Goal: Transaction & Acquisition: Purchase product/service

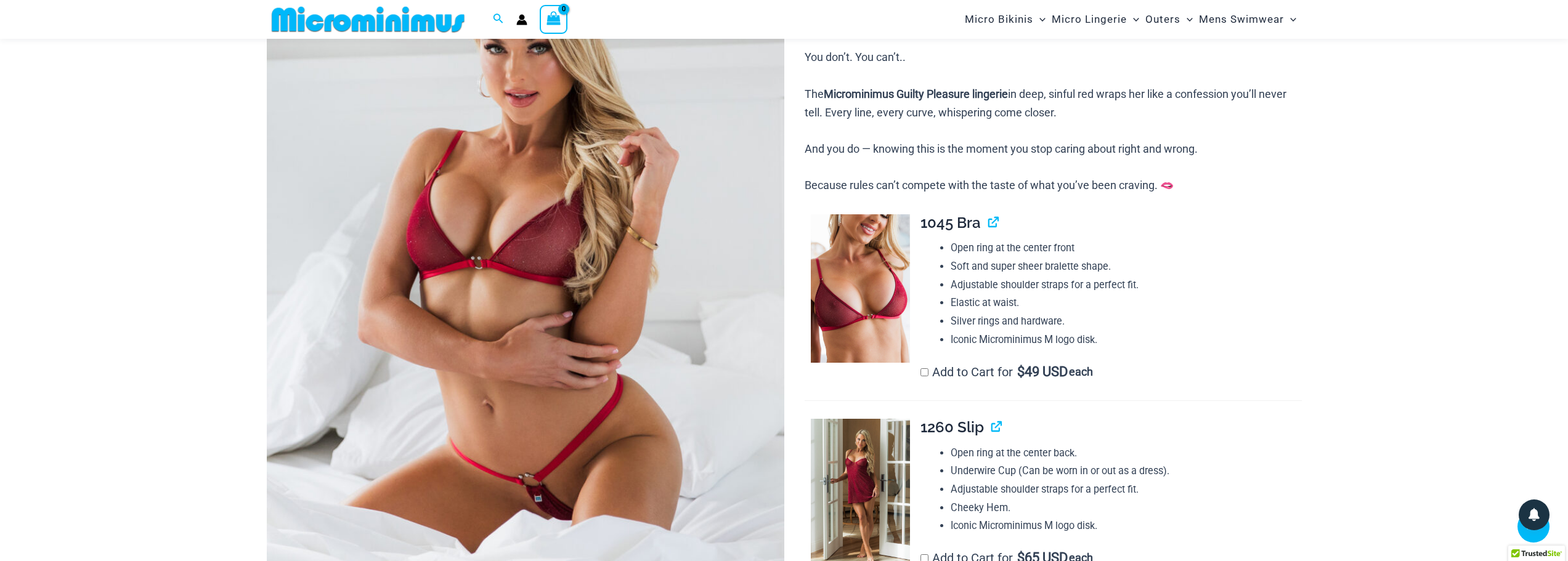
scroll to position [481, 0]
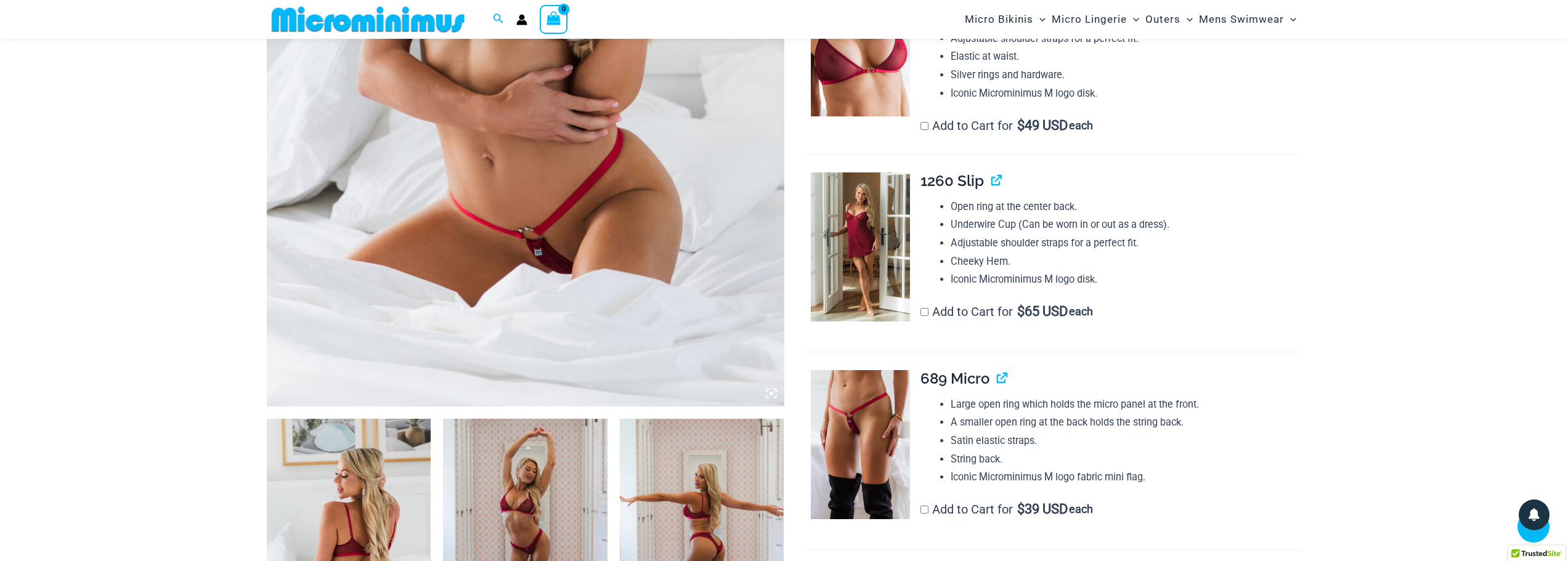
click at [457, 232] on img at bounding box center [524, 18] width 517 height 776
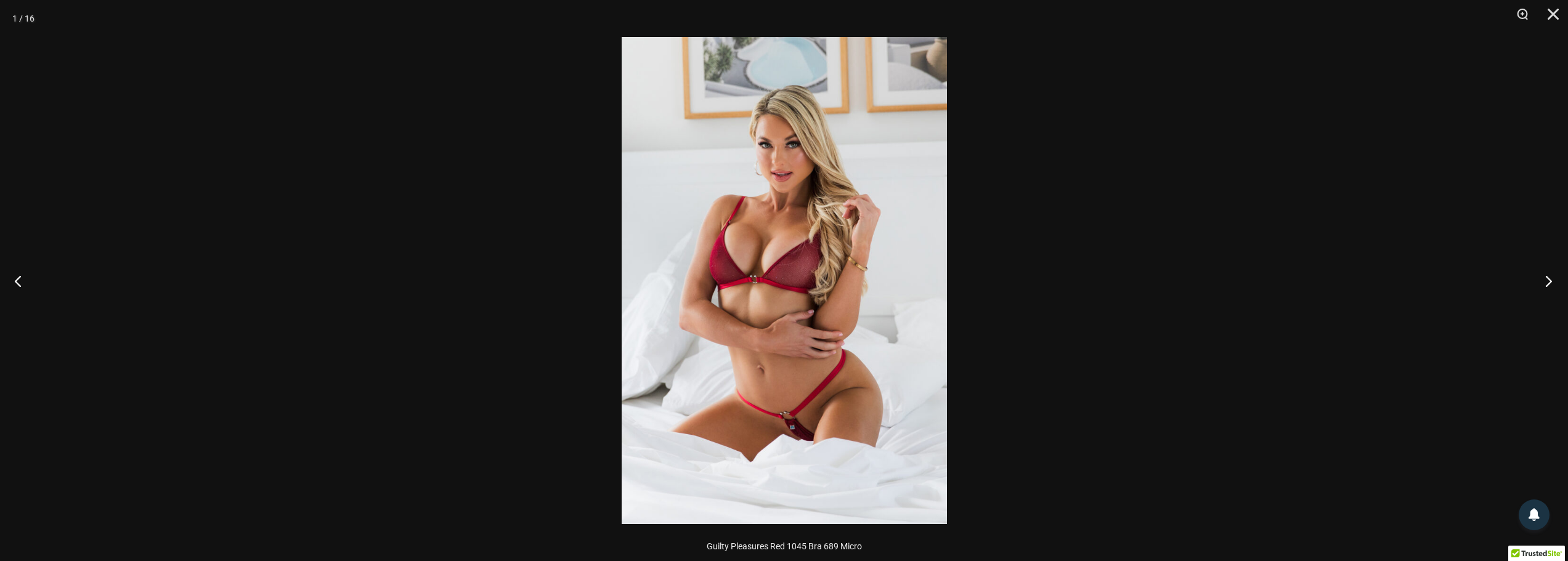
click at [1545, 278] on button "Next" at bounding box center [1544, 280] width 46 height 61
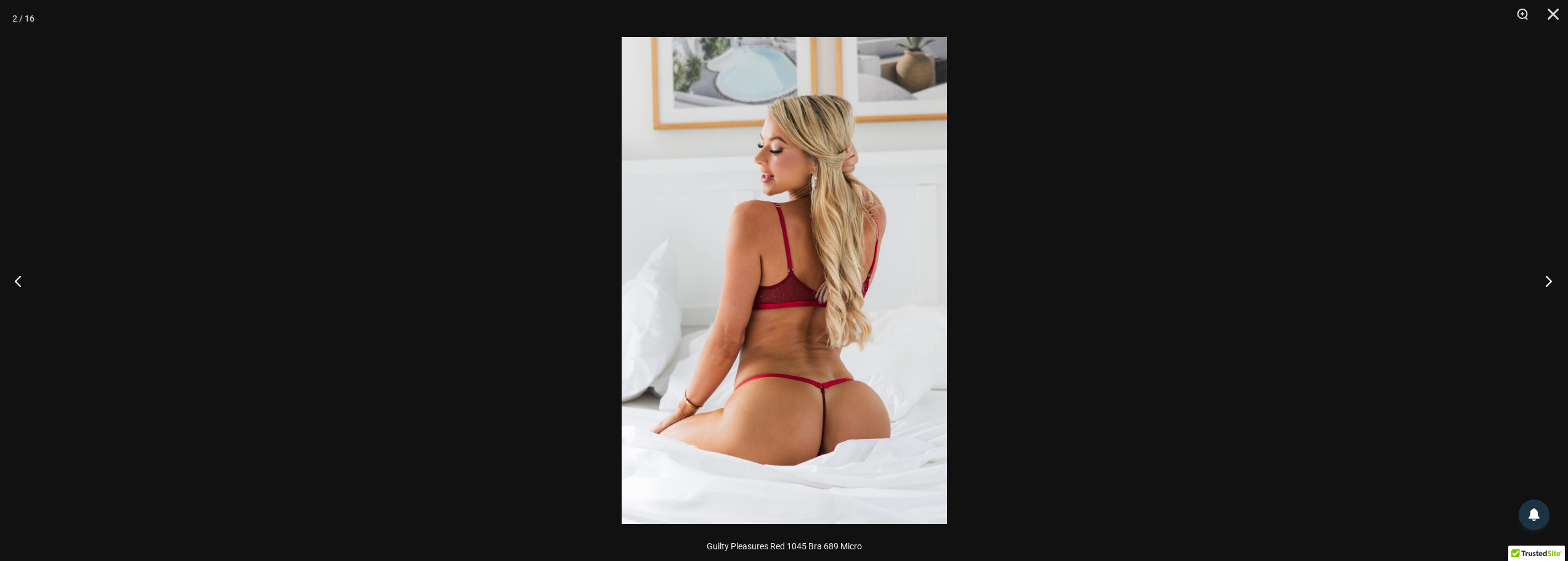
click at [1550, 281] on button "Next" at bounding box center [1544, 280] width 46 height 61
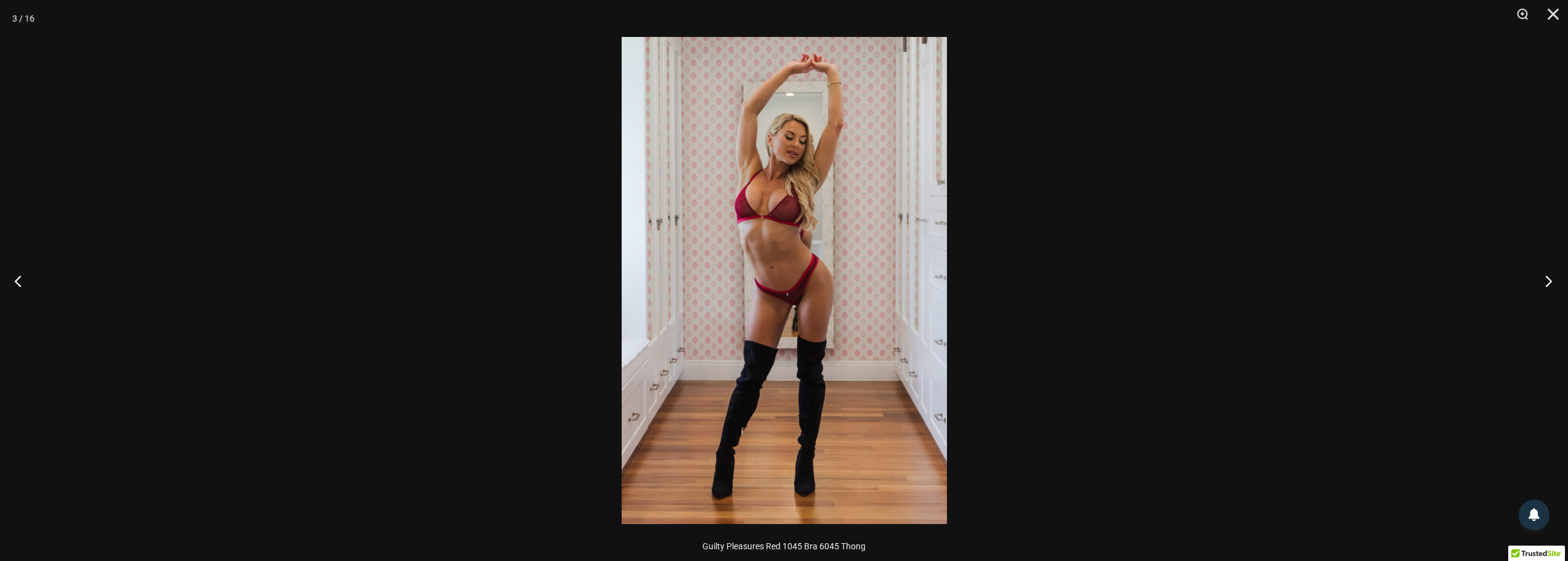
click at [1551, 276] on button "Next" at bounding box center [1544, 280] width 46 height 61
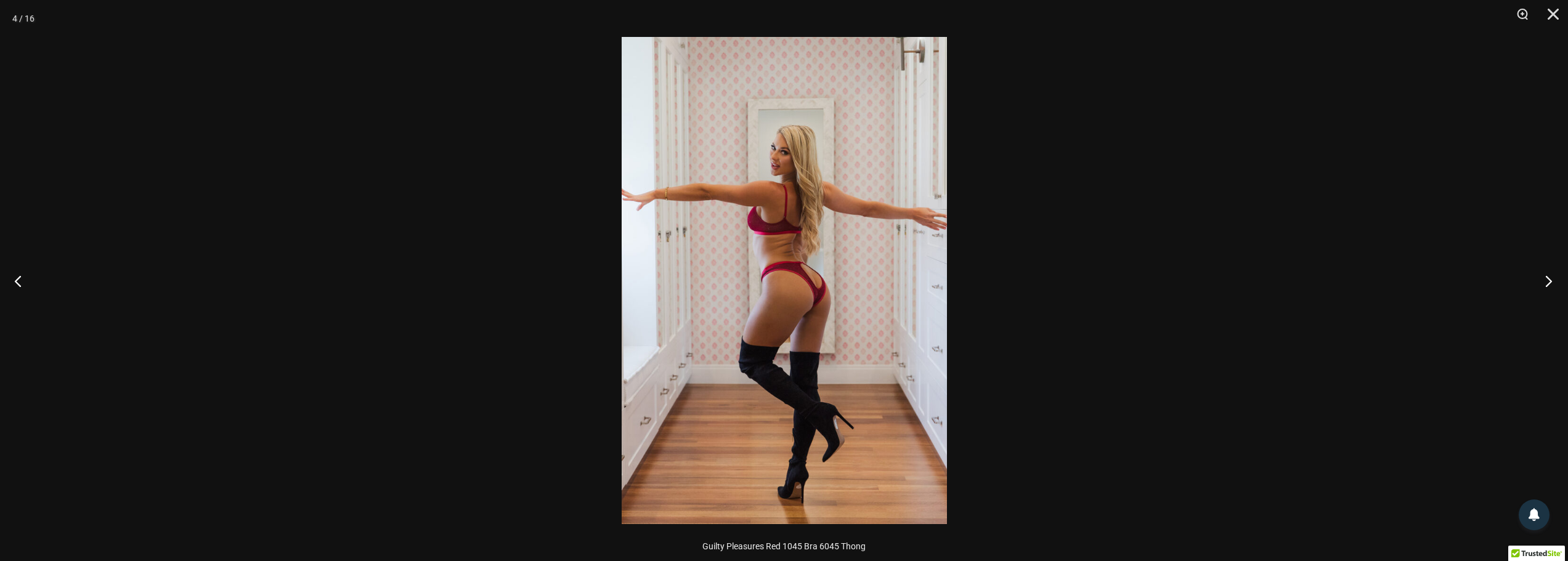
click at [1547, 280] on button "Next" at bounding box center [1544, 280] width 46 height 61
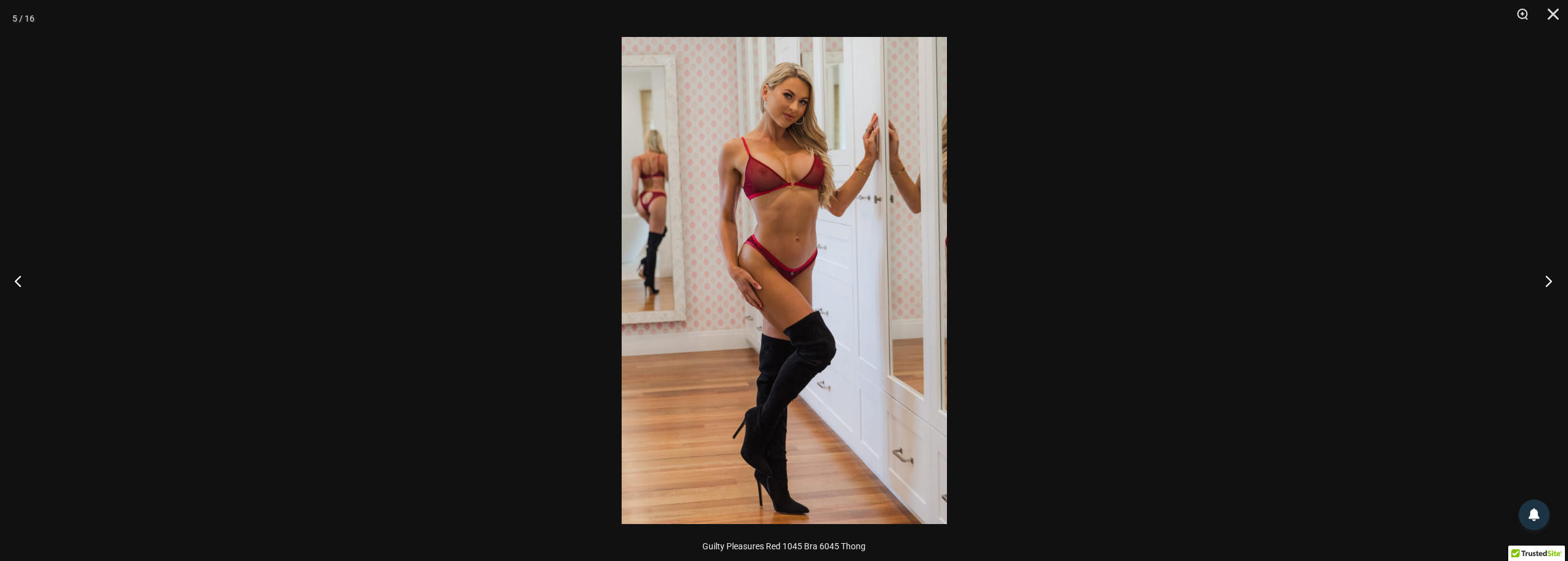
click at [1545, 277] on button "Next" at bounding box center [1544, 280] width 46 height 61
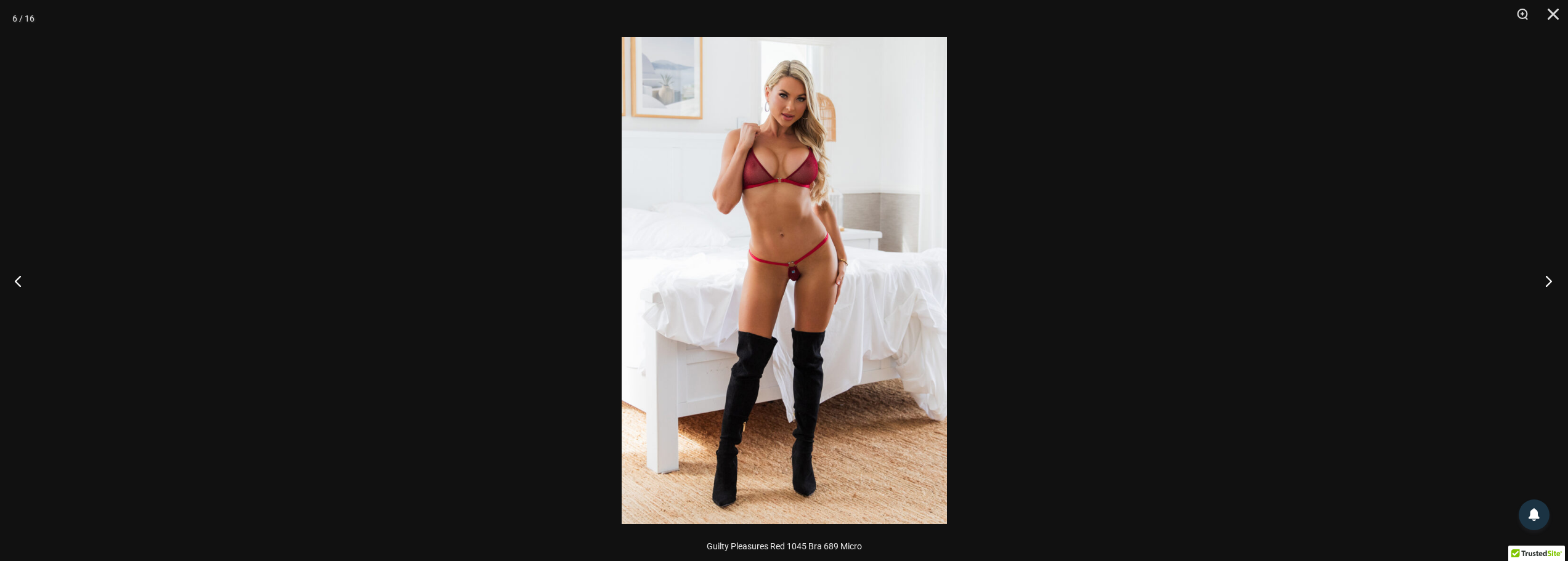
click at [1552, 282] on button "Next" at bounding box center [1544, 280] width 46 height 61
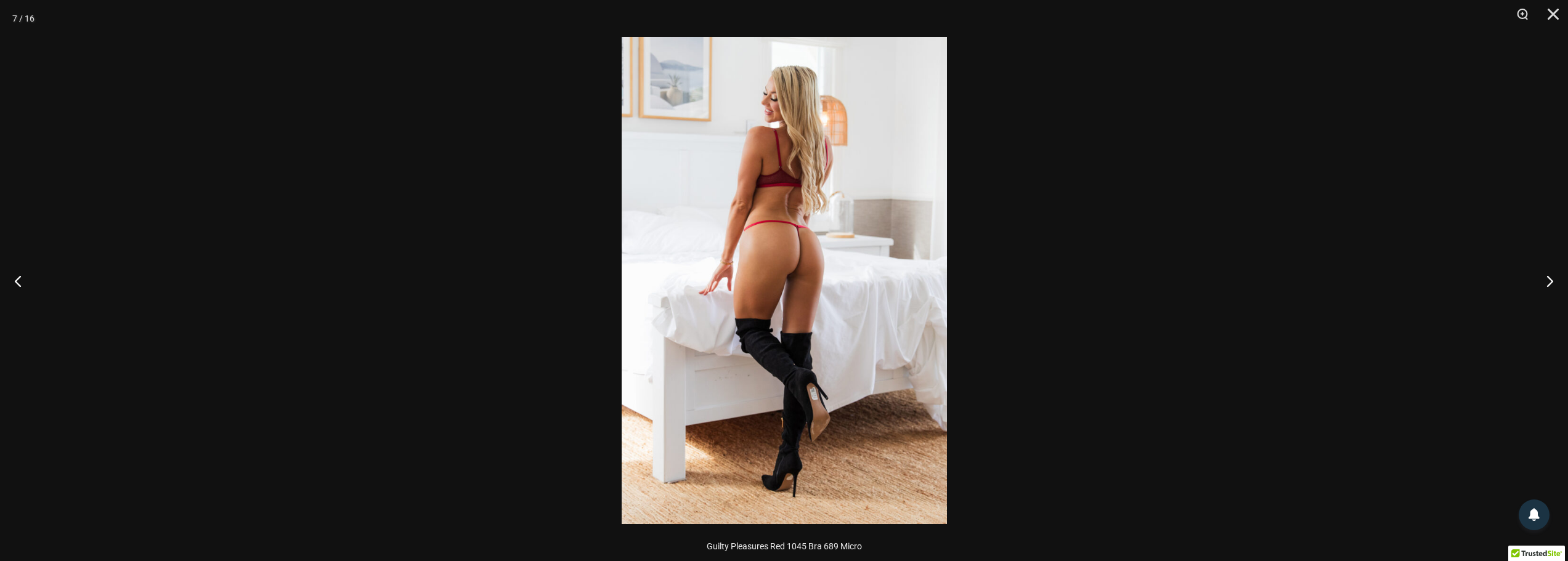
drag, startPoint x: 901, startPoint y: 389, endPoint x: 887, endPoint y: 392, distance: 14.3
click at [1567, 284] on button "Next" at bounding box center [1544, 280] width 46 height 61
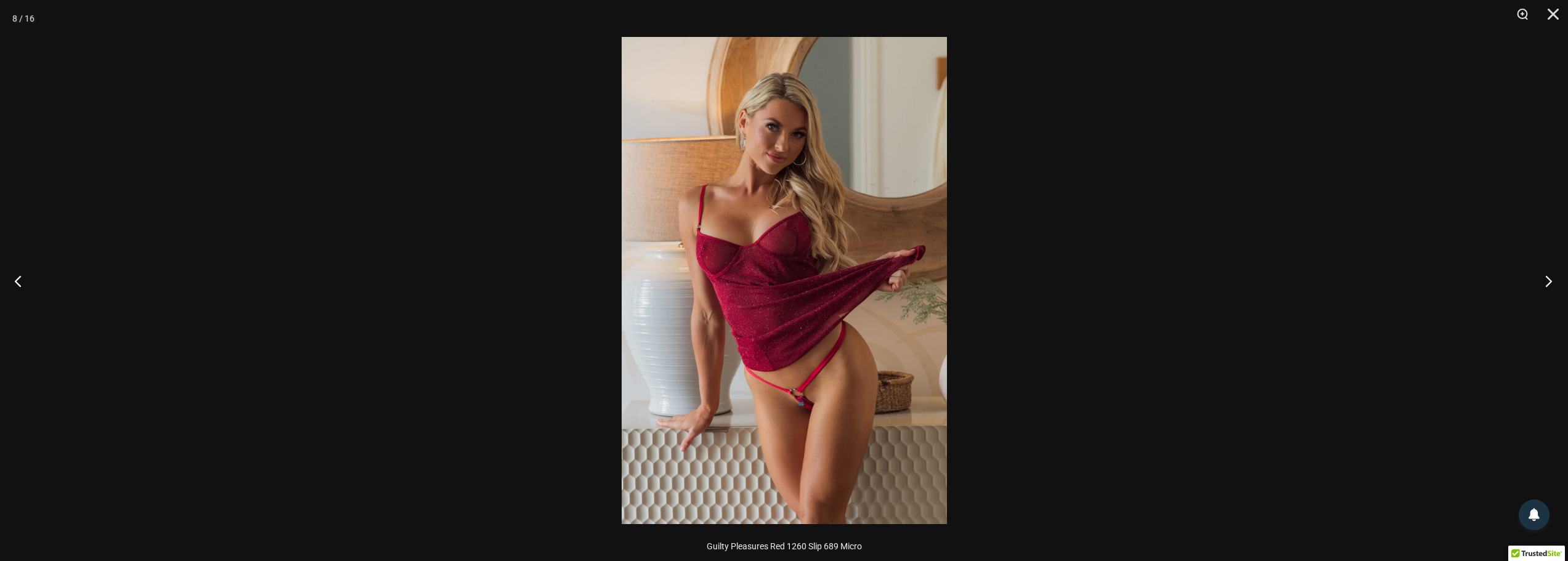
click at [1551, 283] on button "Next" at bounding box center [1544, 280] width 46 height 61
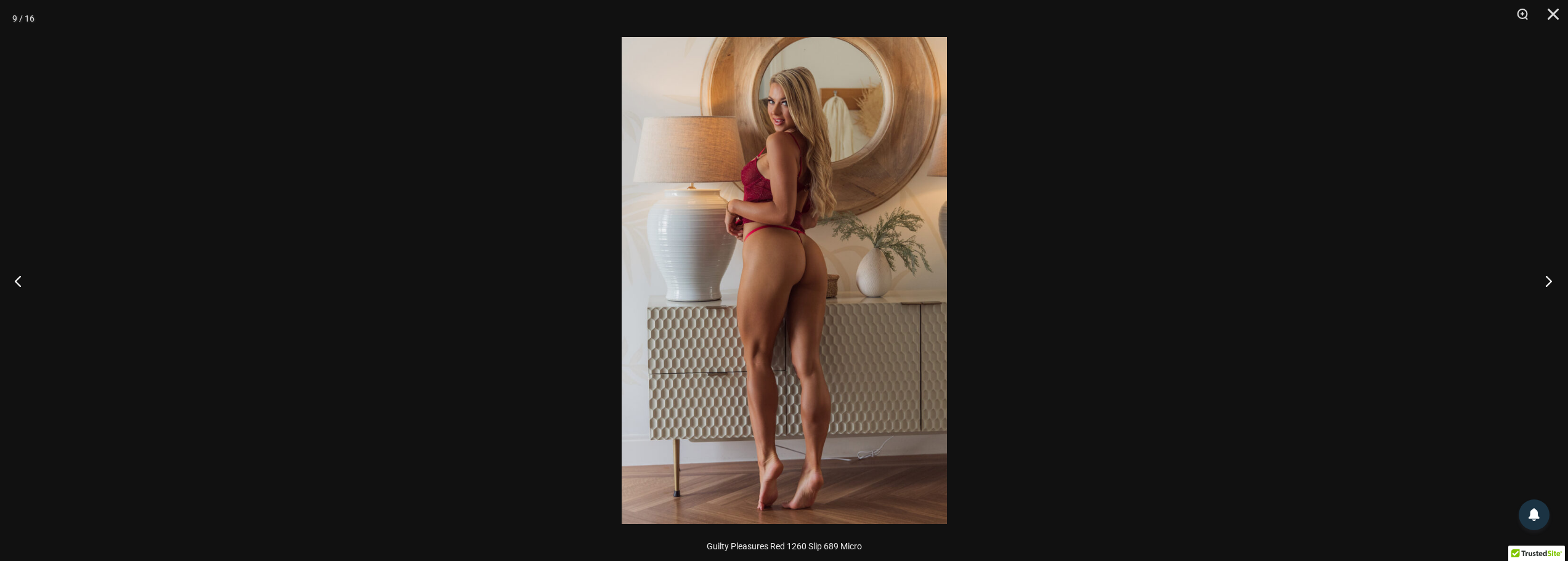
click at [1542, 280] on button "Next" at bounding box center [1544, 280] width 46 height 61
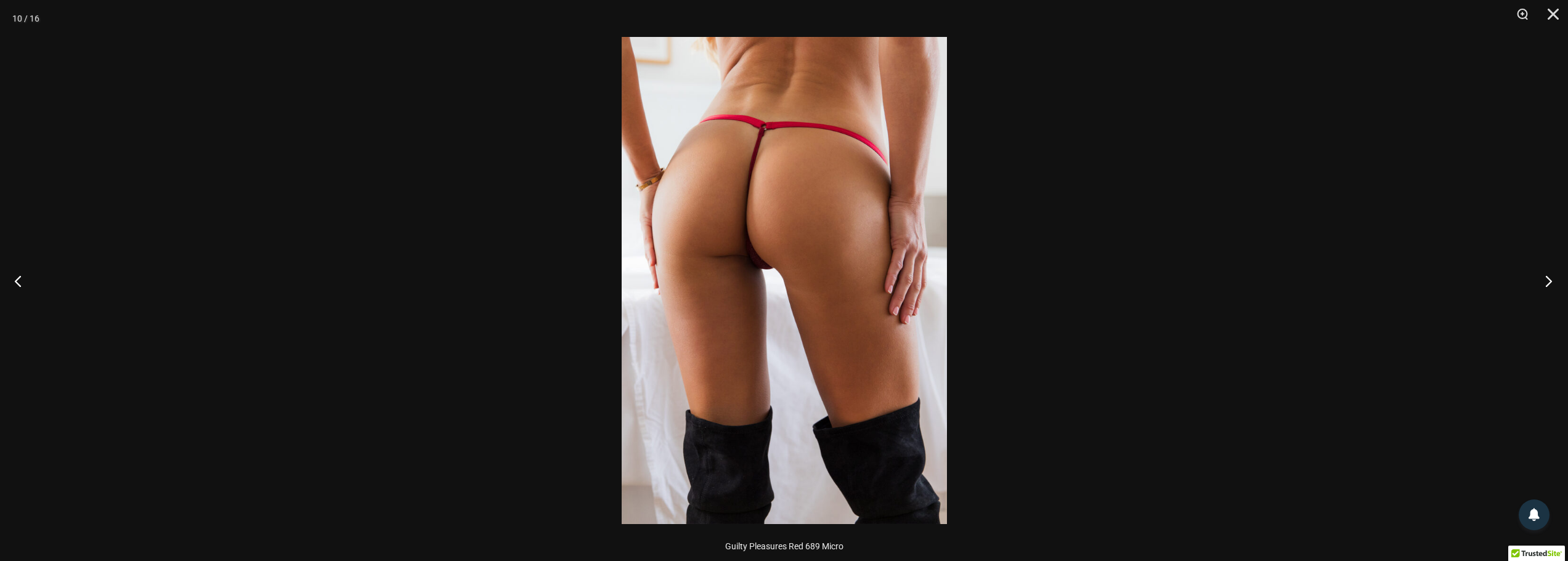
click at [1552, 279] on button "Next" at bounding box center [1544, 280] width 46 height 61
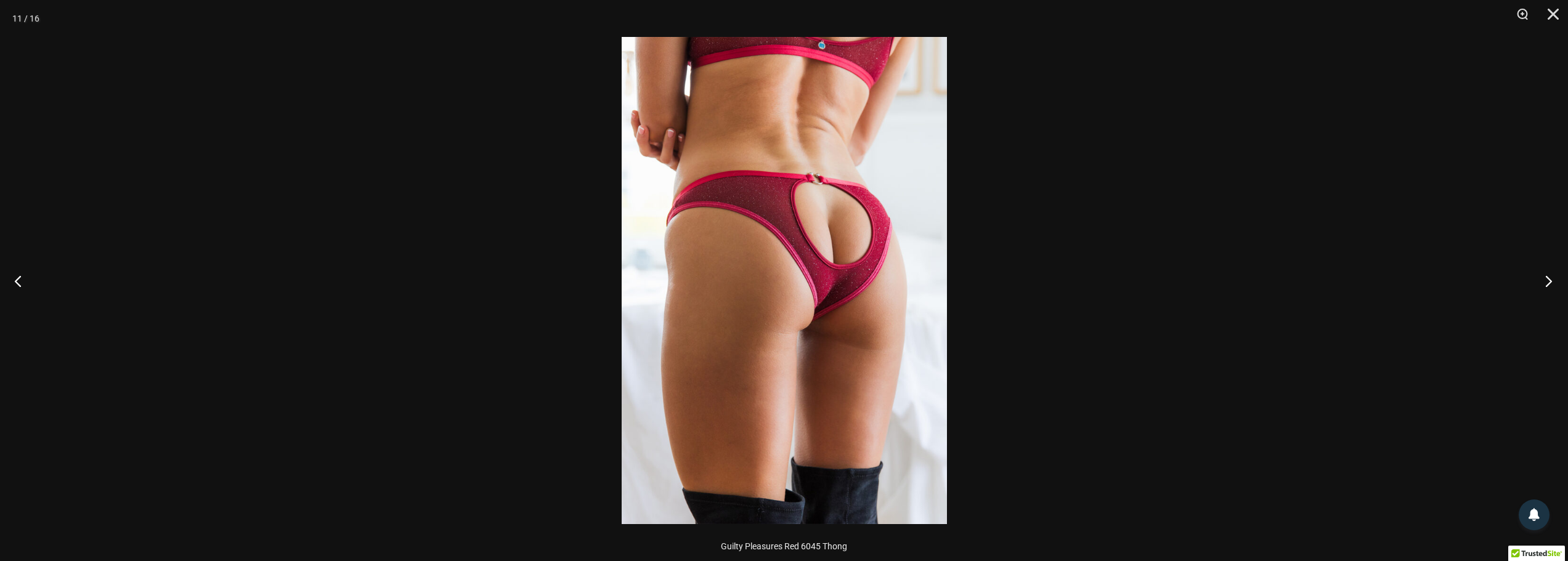
click at [1550, 278] on button "Next" at bounding box center [1544, 280] width 46 height 61
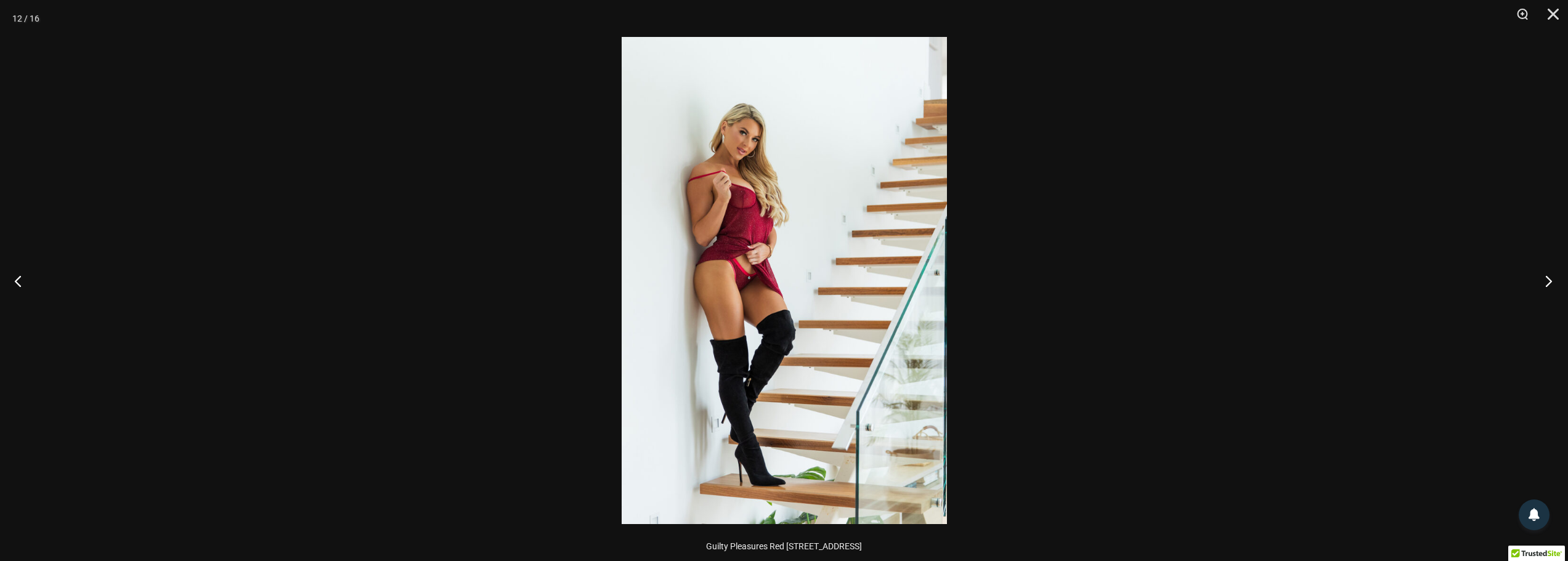
click at [1547, 279] on button "Next" at bounding box center [1544, 280] width 46 height 61
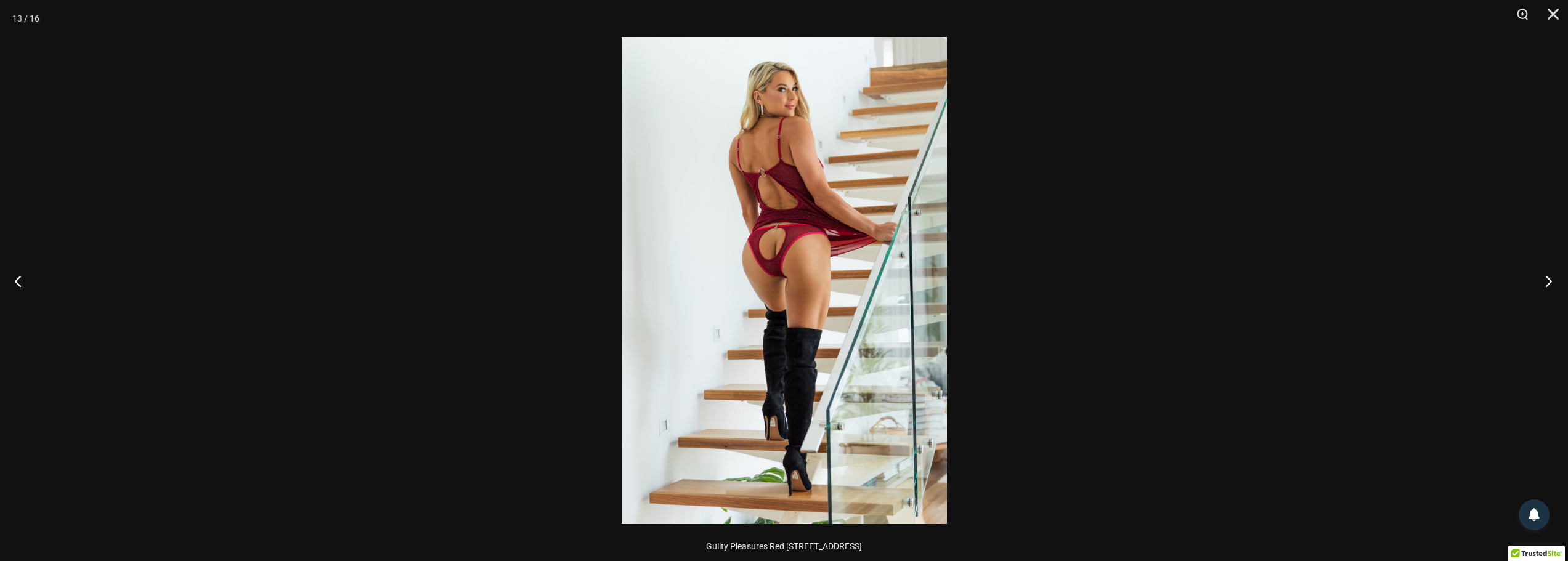
click at [1548, 282] on button "Next" at bounding box center [1544, 280] width 46 height 61
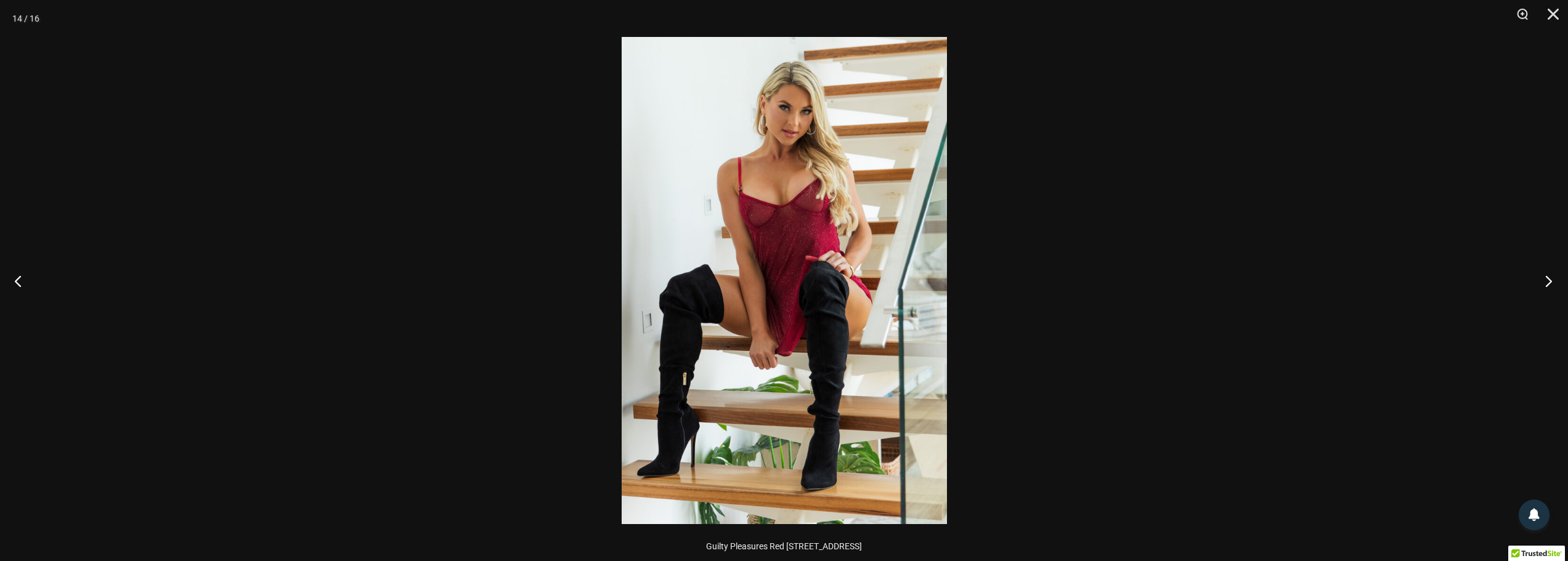
click at [1548, 284] on button "Next" at bounding box center [1544, 280] width 46 height 61
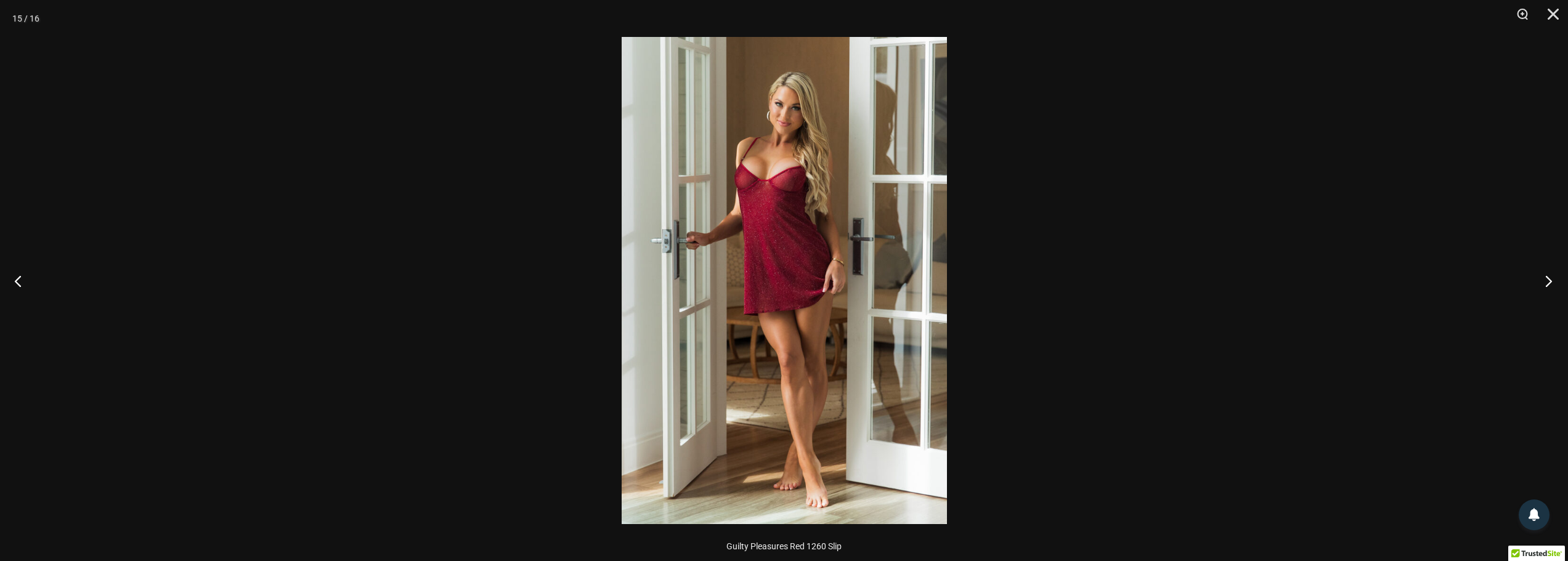
click at [1548, 280] on button "Next" at bounding box center [1544, 280] width 46 height 61
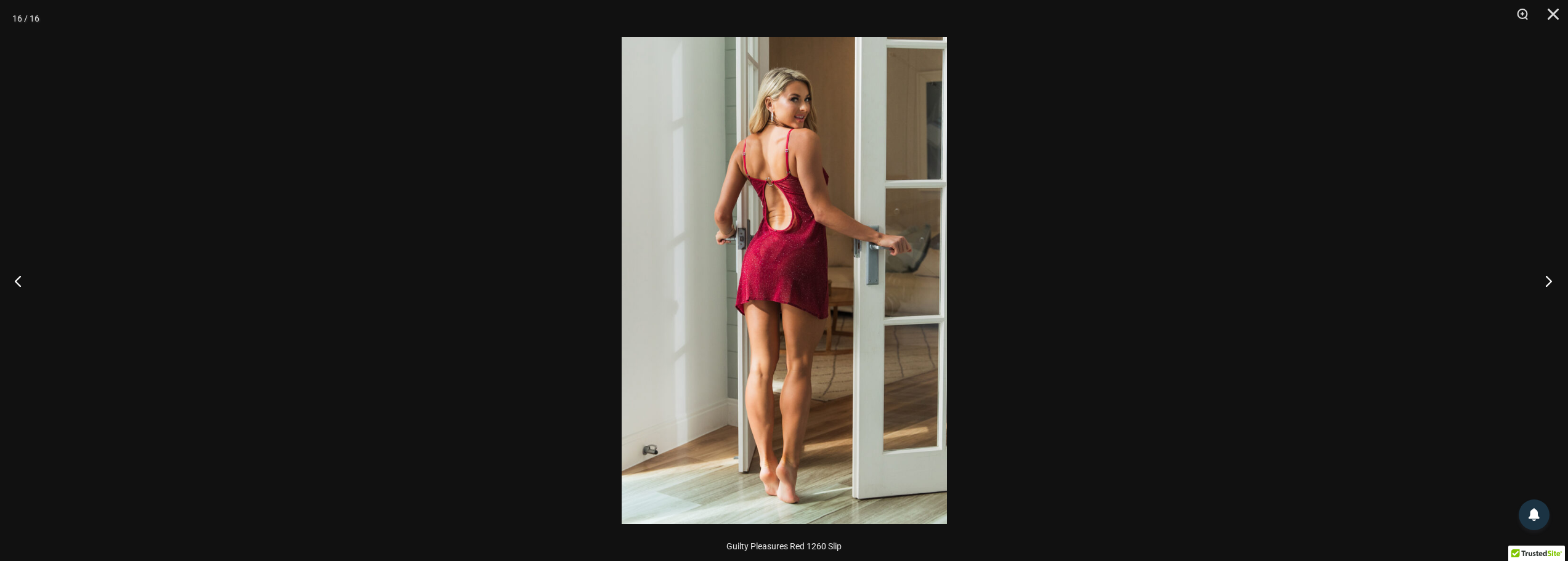
click at [1549, 280] on button "Next" at bounding box center [1544, 280] width 46 height 61
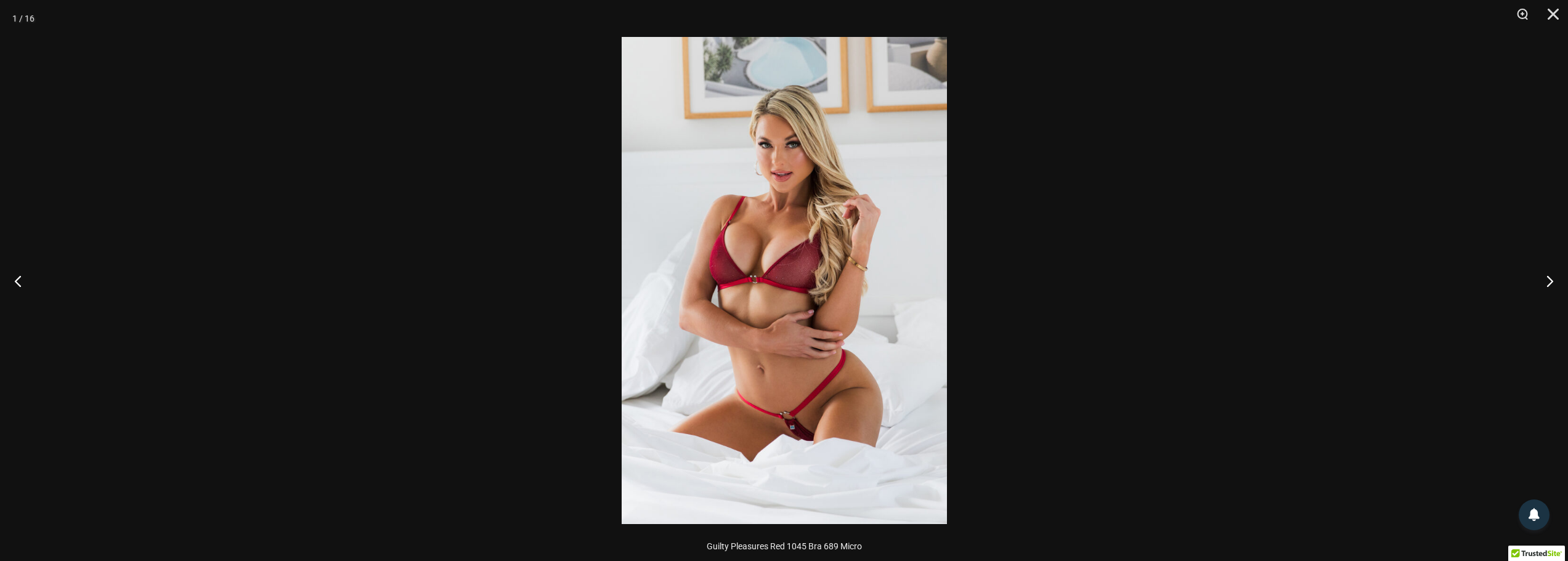
click at [1145, 257] on div at bounding box center [784, 280] width 1568 height 561
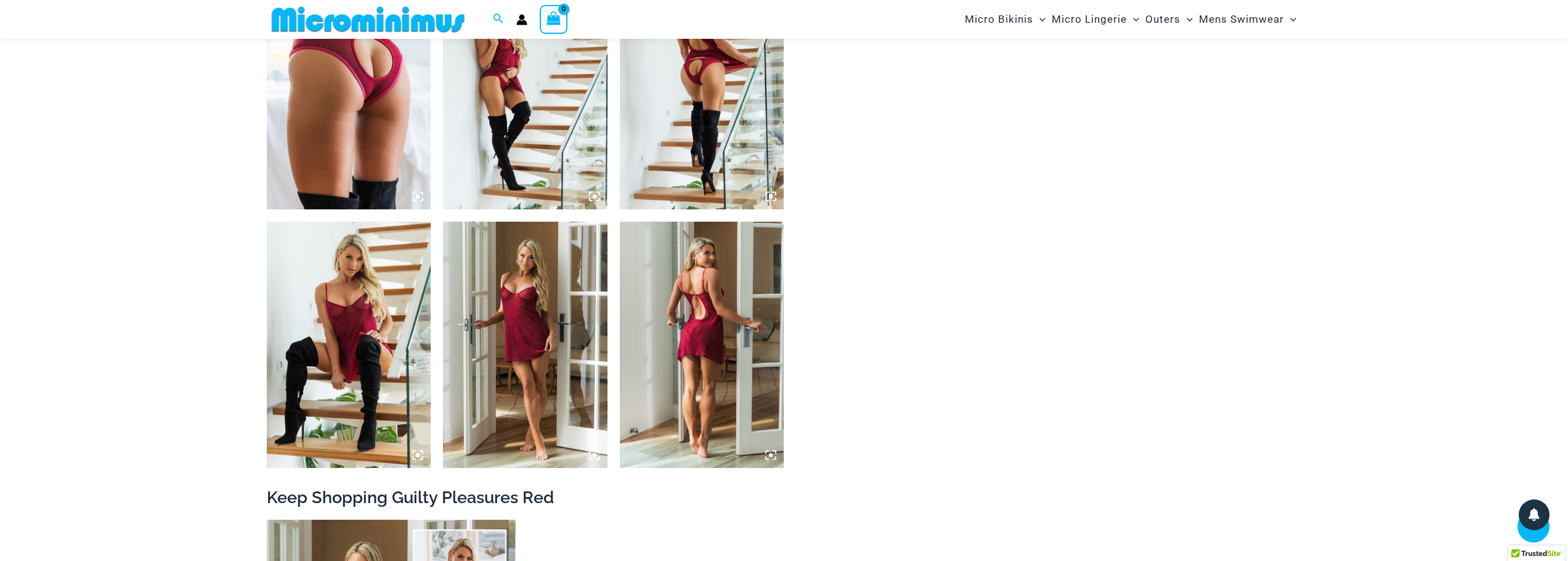
scroll to position [1960, 0]
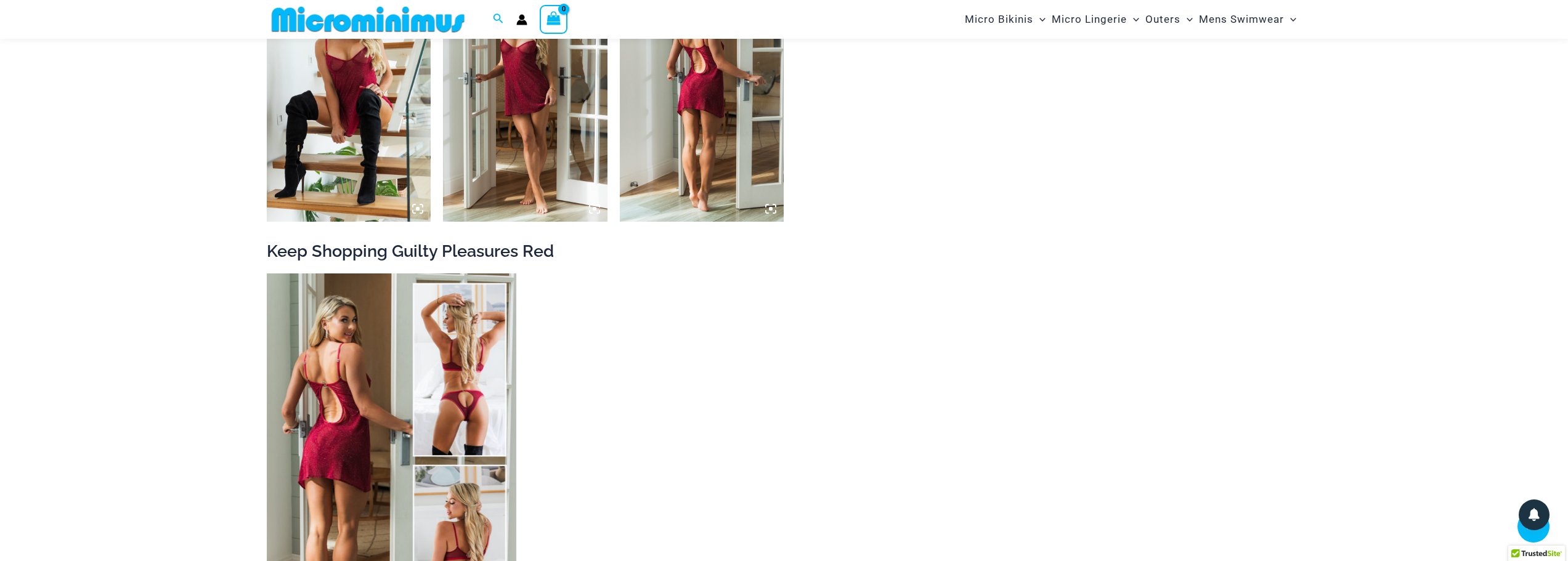
click at [399, 364] on img at bounding box center [391, 460] width 250 height 374
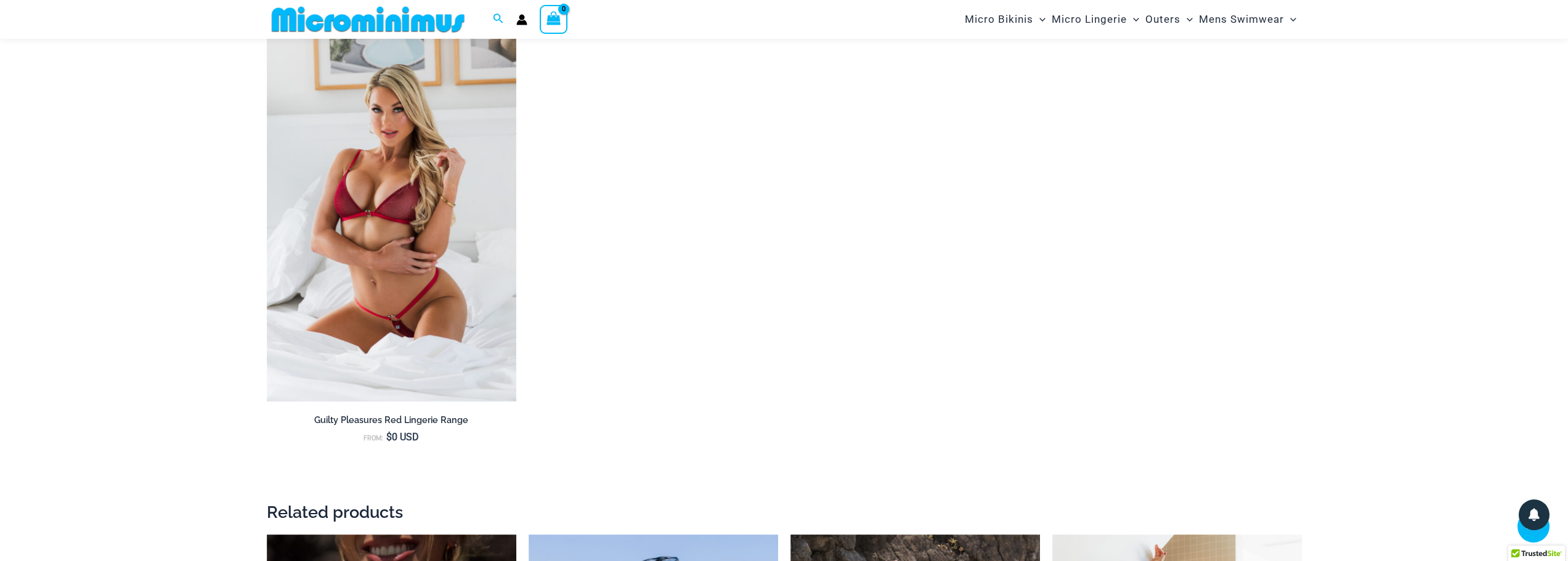
scroll to position [2699, 0]
